Goal: Book appointment/travel/reservation

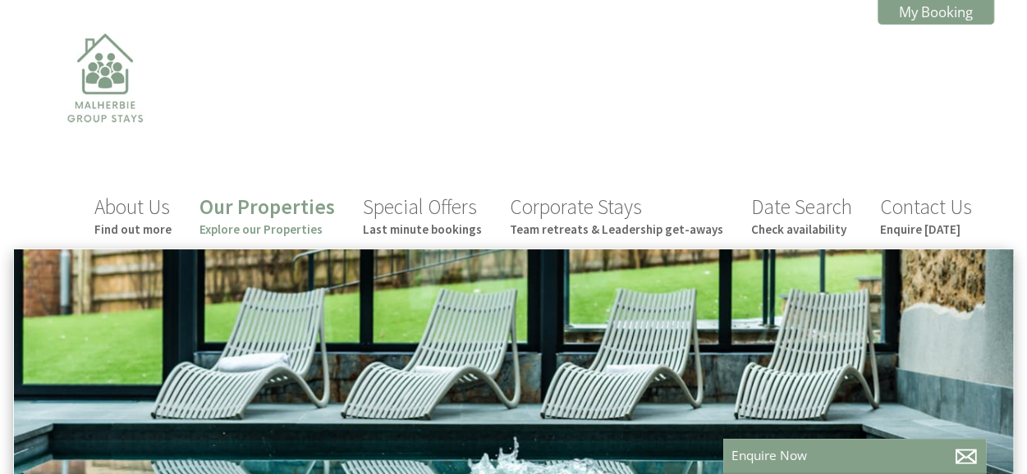
scroll to position [0, 15]
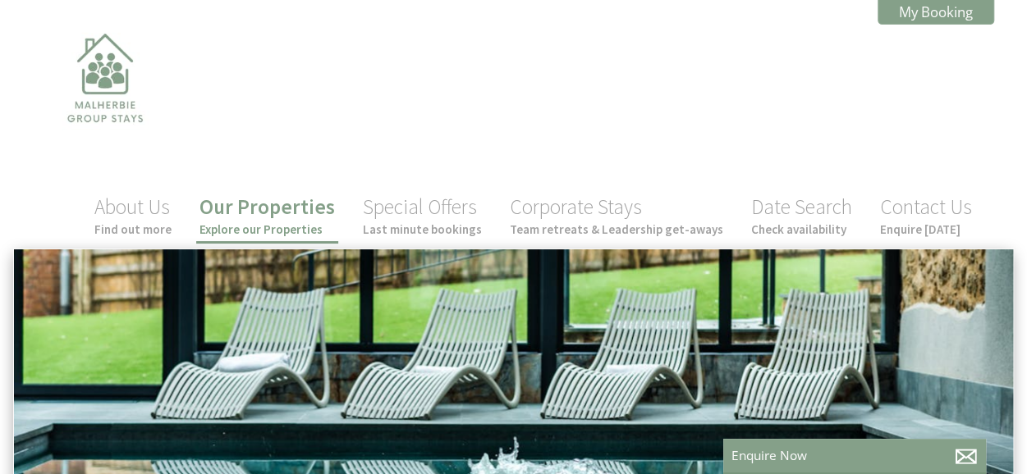
click at [291, 215] on link "Our Properties Explore our Properties" at bounding box center [266, 216] width 135 height 44
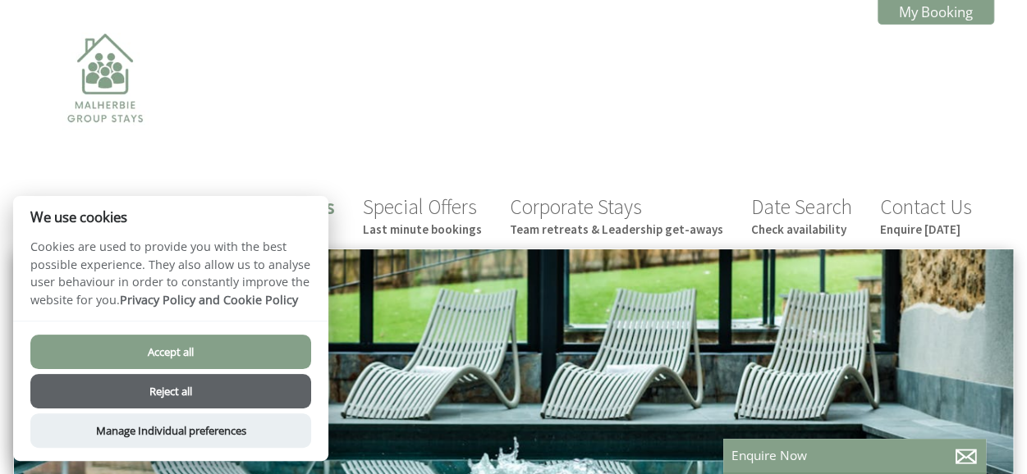
scroll to position [0, 15]
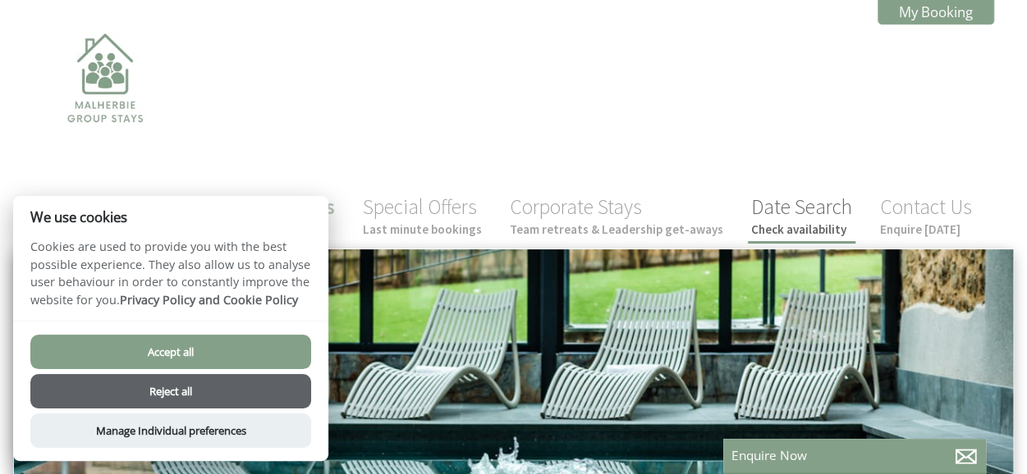
click at [801, 214] on link "Date Search Check availability" at bounding box center [801, 216] width 101 height 44
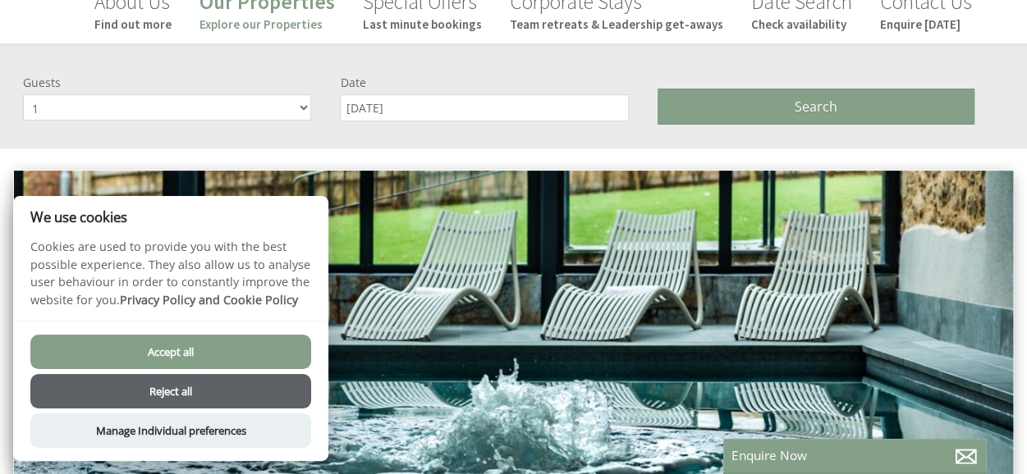
scroll to position [247, 0]
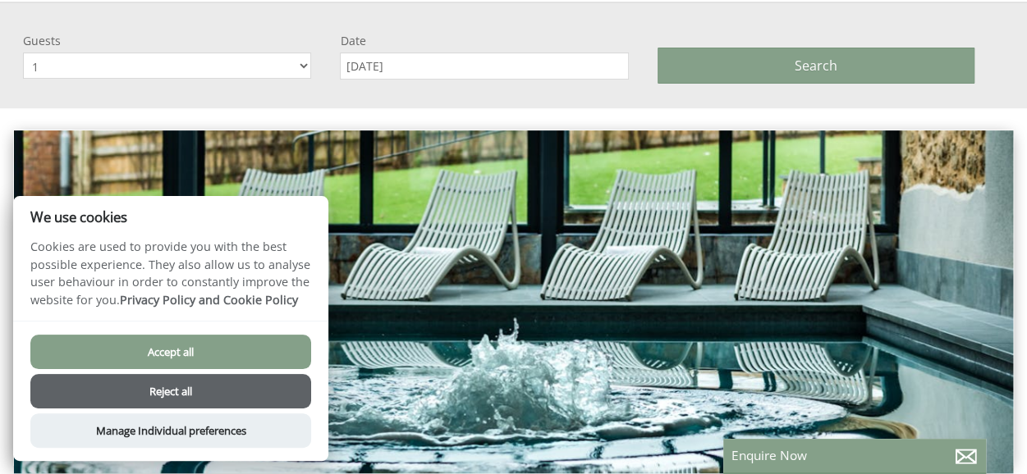
click at [294, 64] on select "1 2 3 4 5 6 7 8 9 10 11 12 13 14 15 16 17 18 19 20 21 22 23 24 25 26 27 28 29 30" at bounding box center [167, 66] width 288 height 26
select select "7"
click at [23, 53] on select "1 2 3 4 5 6 7 8 9 10 11 12 13 14 15 16 17 18 19 20 21 22 23 24 25 26 27 28 29 30" at bounding box center [167, 66] width 288 height 26
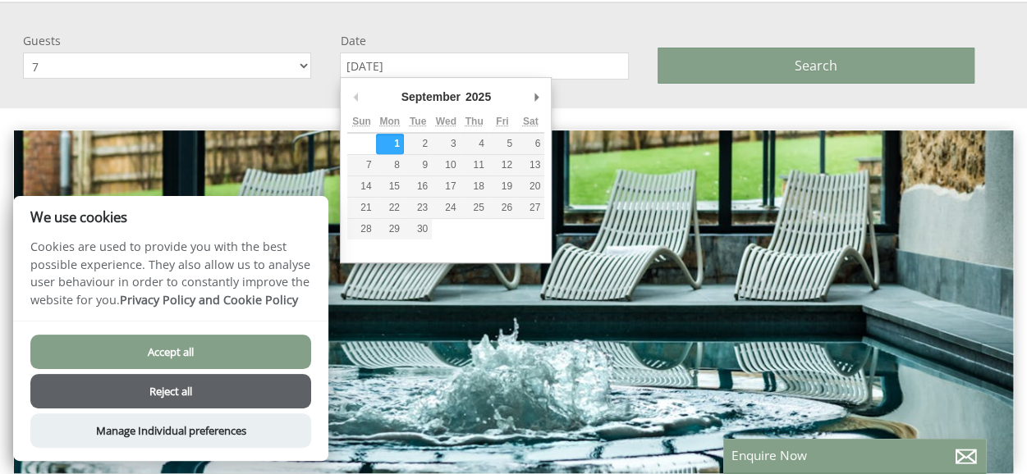
click at [433, 60] on input "[DATE]" at bounding box center [484, 66] width 288 height 27
type input "03/07/2026"
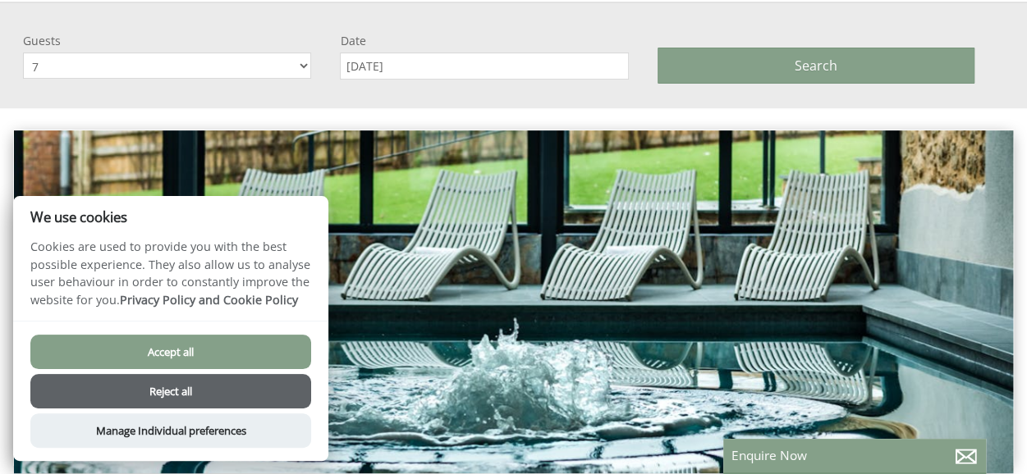
click at [170, 396] on button "Reject all" at bounding box center [170, 391] width 281 height 34
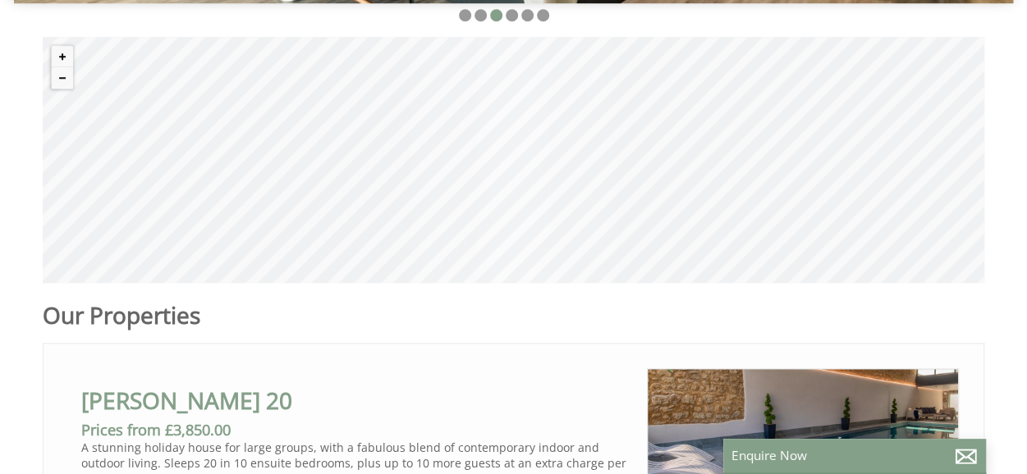
scroll to position [492, 0]
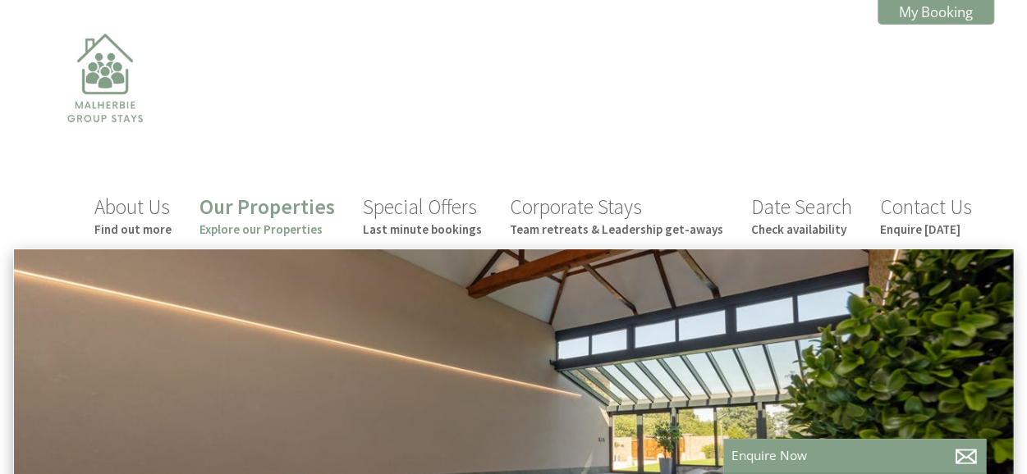
scroll to position [0, 15]
